Goal: Task Accomplishment & Management: Manage account settings

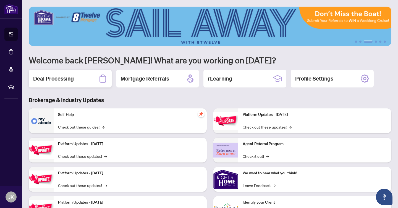
click at [56, 80] on h2 "Deal Processing" at bounding box center [53, 79] width 41 height 8
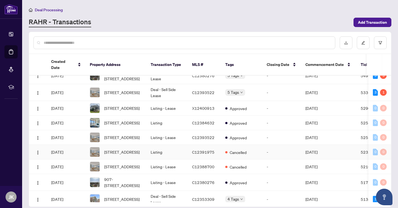
scroll to position [17, 0]
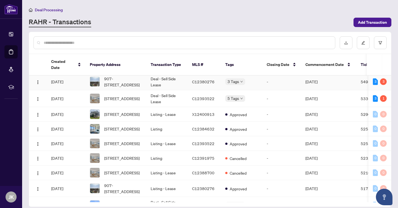
click at [162, 74] on td "Deal - Sell Side Lease" at bounding box center [166, 82] width 41 height 17
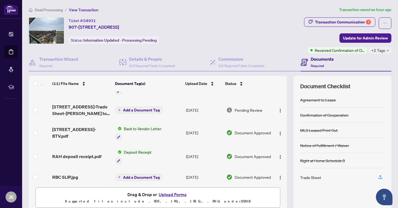
scroll to position [36, 0]
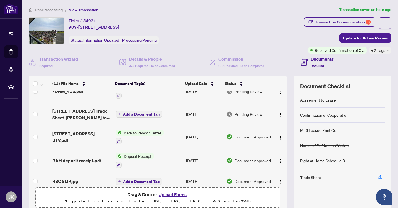
click at [211, 35] on div "Ticket #: 54931 907-[STREET_ADDRESS] Status: Information Updated - Processing P…" at bounding box center [165, 30] width 273 height 27
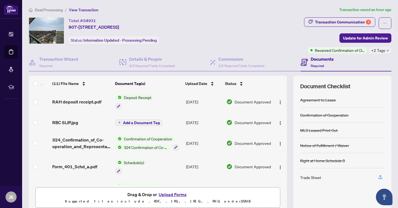
scroll to position [0, 0]
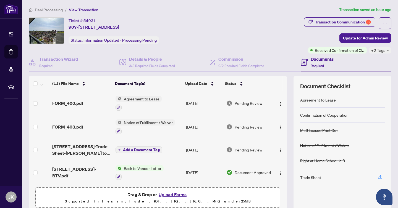
click at [206, 38] on div "Ticket #: 54931 907-[STREET_ADDRESS] Status: Information Updated - Processing P…" at bounding box center [165, 30] width 273 height 27
click at [228, 23] on div "Ticket #: 54931 907-[STREET_ADDRESS] Status: Information Updated - Processing P…" at bounding box center [165, 30] width 273 height 27
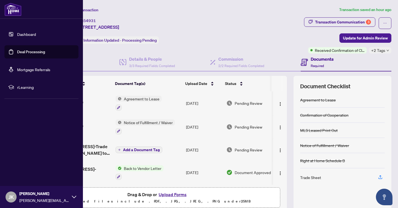
click at [77, 197] on div "JK [PERSON_NAME] [PERSON_NAME][EMAIL_ADDRESS][DOMAIN_NAME]" at bounding box center [41, 197] width 83 height 22
click at [22, 164] on span "Logout" at bounding box center [22, 164] width 12 height 9
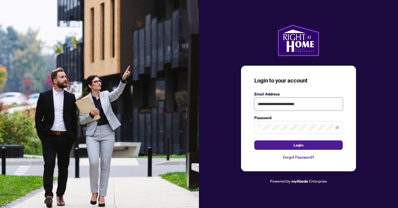
click at [303, 105] on input "**********" at bounding box center [298, 104] width 88 height 13
type input "**********"
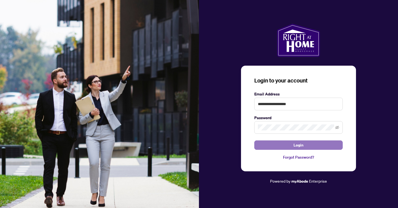
click at [302, 145] on span "Login" at bounding box center [298, 145] width 10 height 9
